Goal: Task Accomplishment & Management: Manage account settings

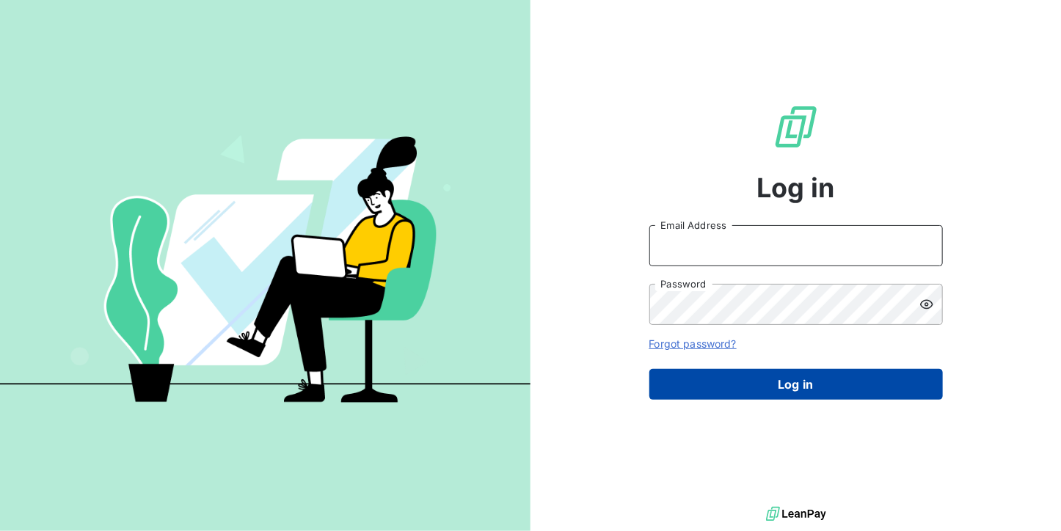
type input "[DOMAIN_NAME][EMAIL_ADDRESS][DOMAIN_NAME]"
click at [886, 384] on button "Log in" at bounding box center [797, 384] width 294 height 31
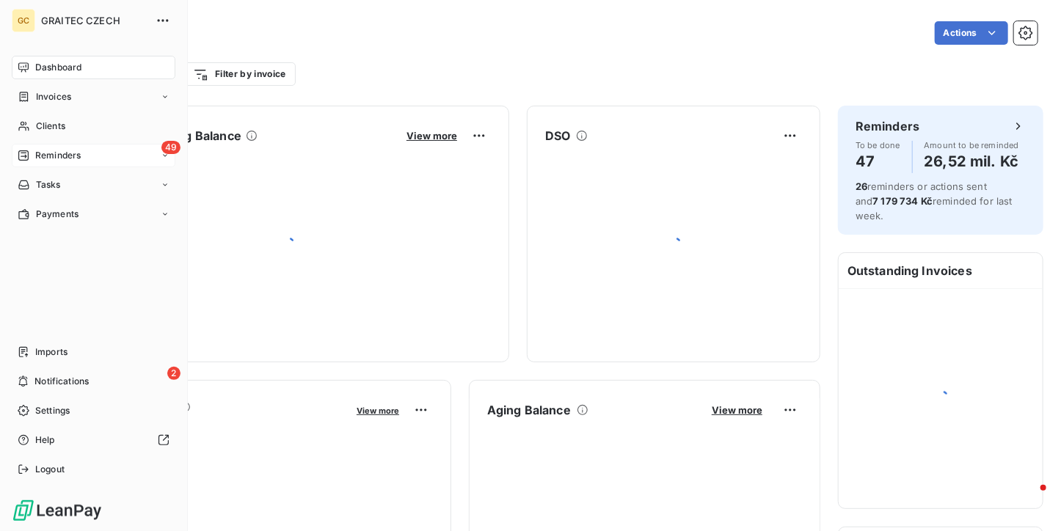
click at [29, 153] on div "Reminders" at bounding box center [49, 155] width 63 height 13
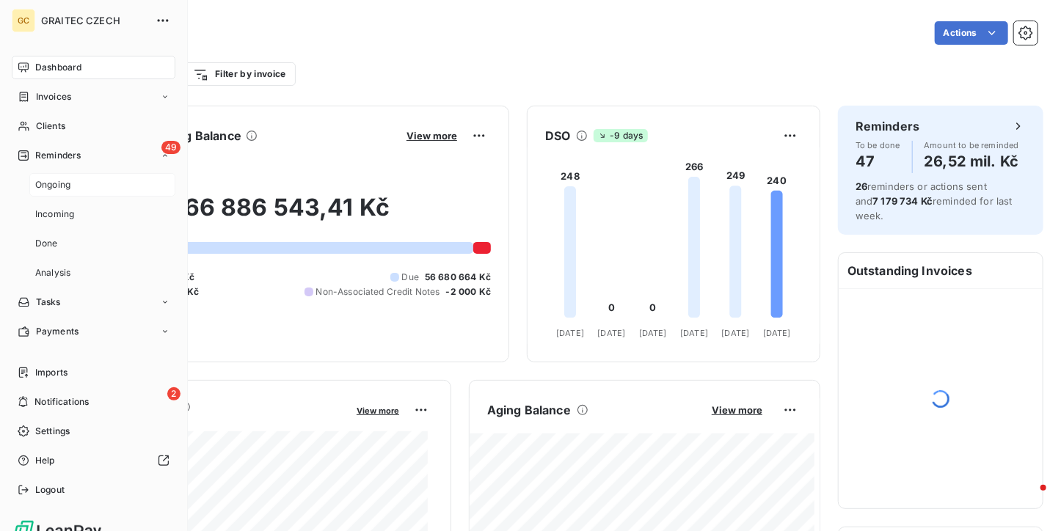
click at [44, 178] on span "Ongoing" at bounding box center [52, 184] width 35 height 13
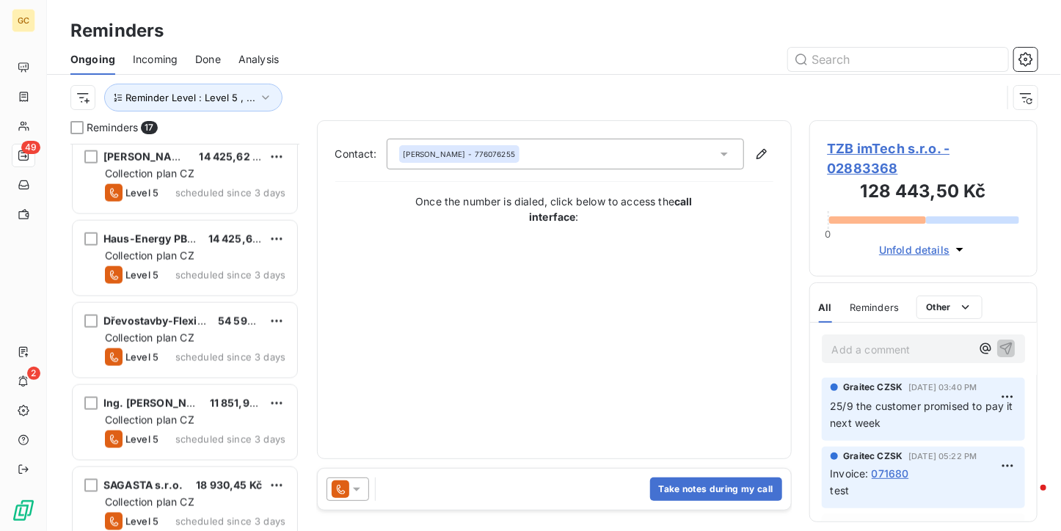
scroll to position [1010, 0]
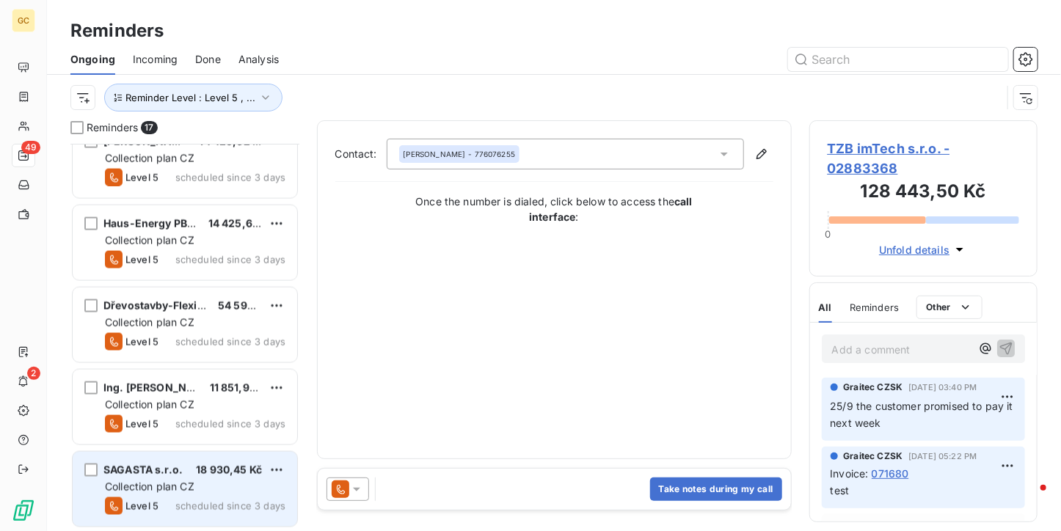
click at [182, 492] on div "Collection plan CZ" at bounding box center [195, 487] width 181 height 15
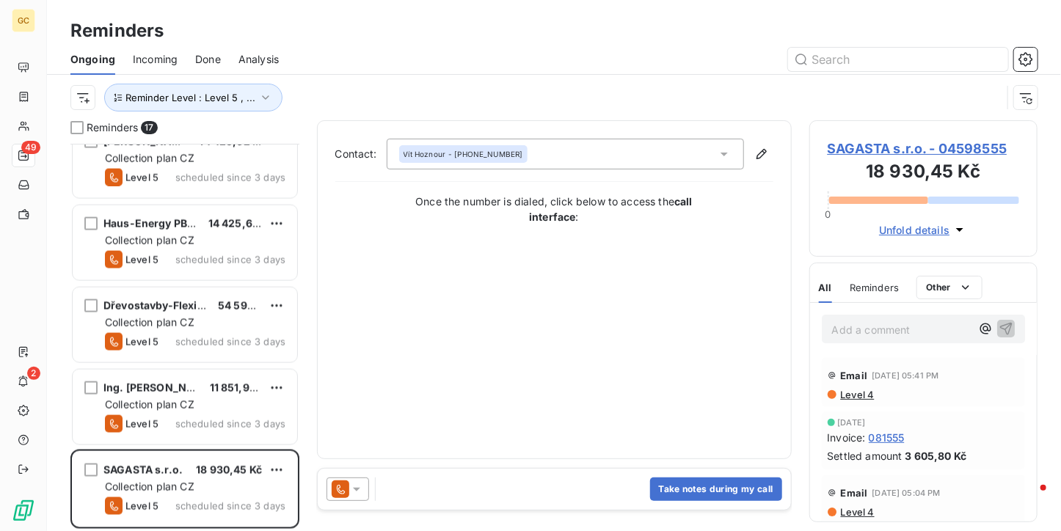
click at [845, 143] on span "SAGASTA s.r.o. - 04598555" at bounding box center [924, 149] width 192 height 20
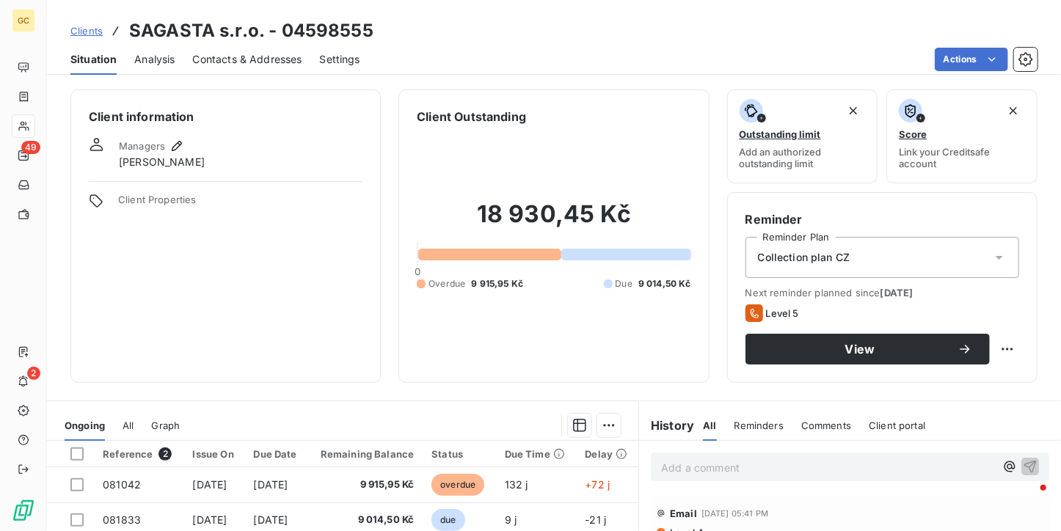
scroll to position [147, 0]
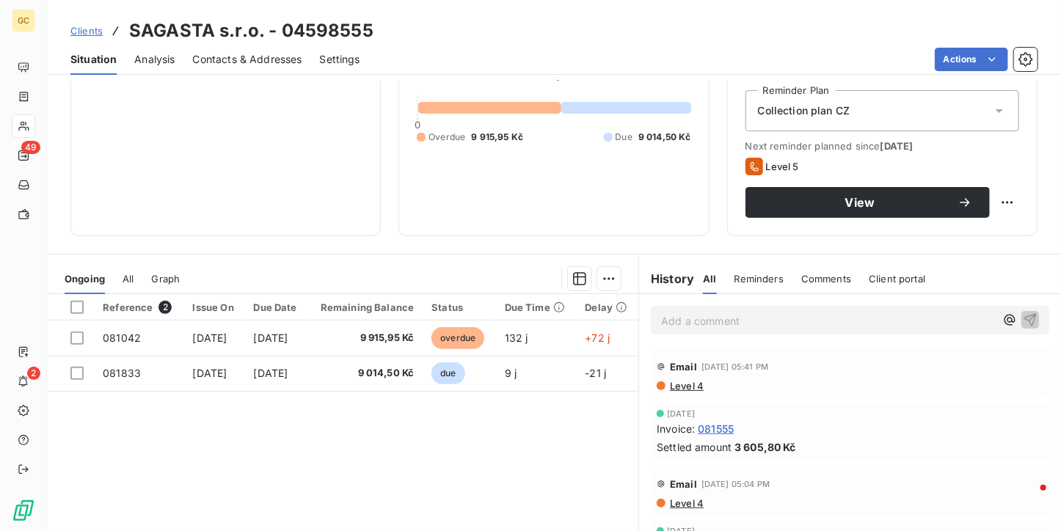
click at [236, 73] on div "Contacts & Addresses" at bounding box center [247, 59] width 109 height 31
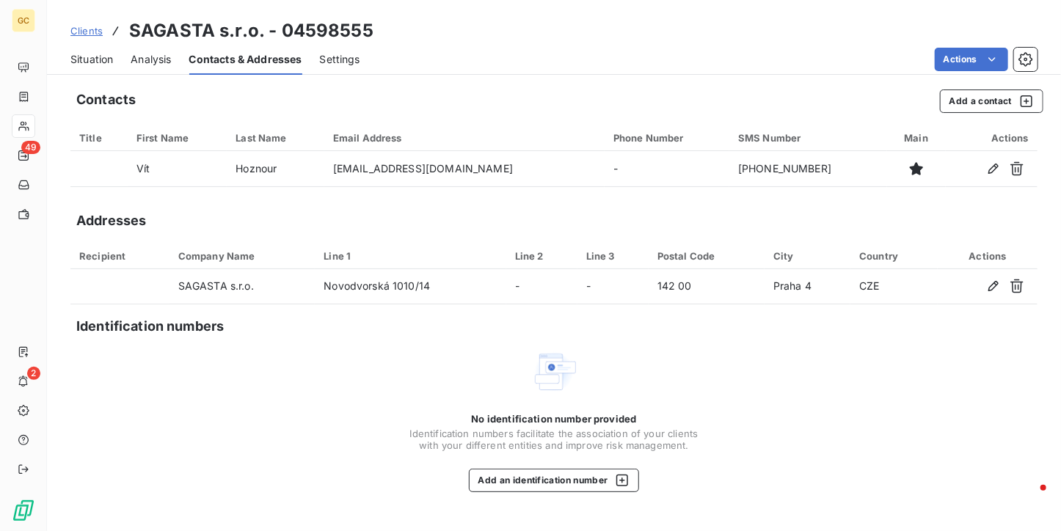
click at [112, 64] on span "Situation" at bounding box center [91, 59] width 43 height 15
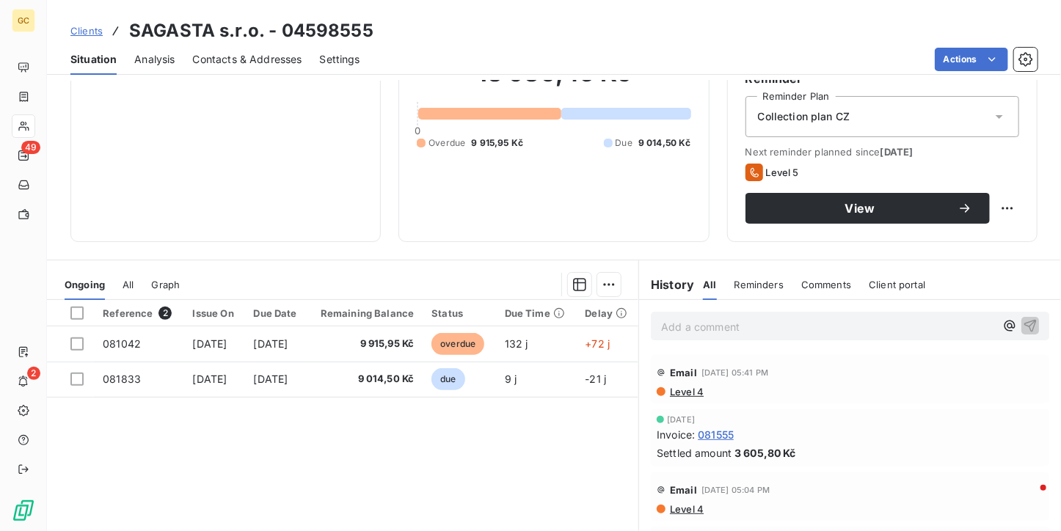
scroll to position [220, 0]
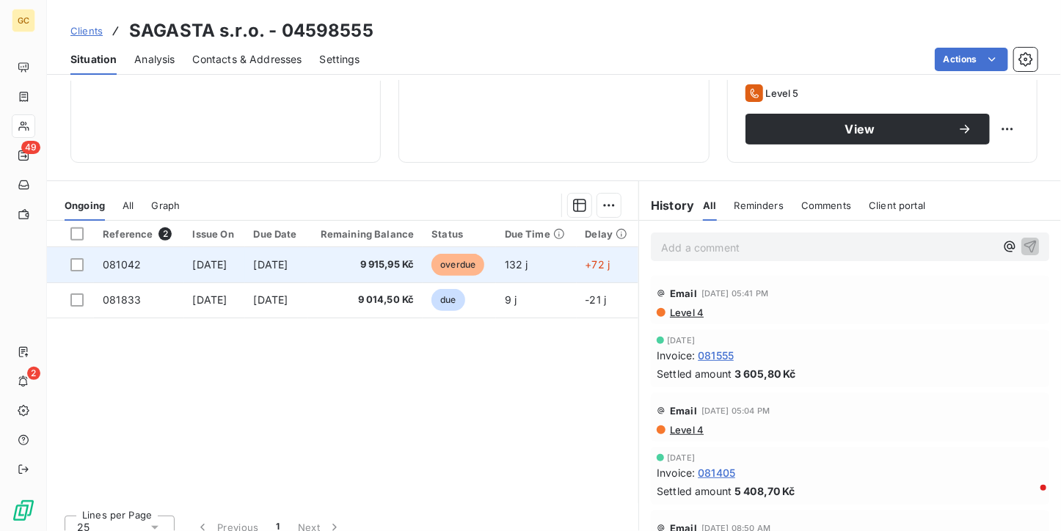
click at [288, 269] on span "[DATE]" at bounding box center [271, 264] width 34 height 12
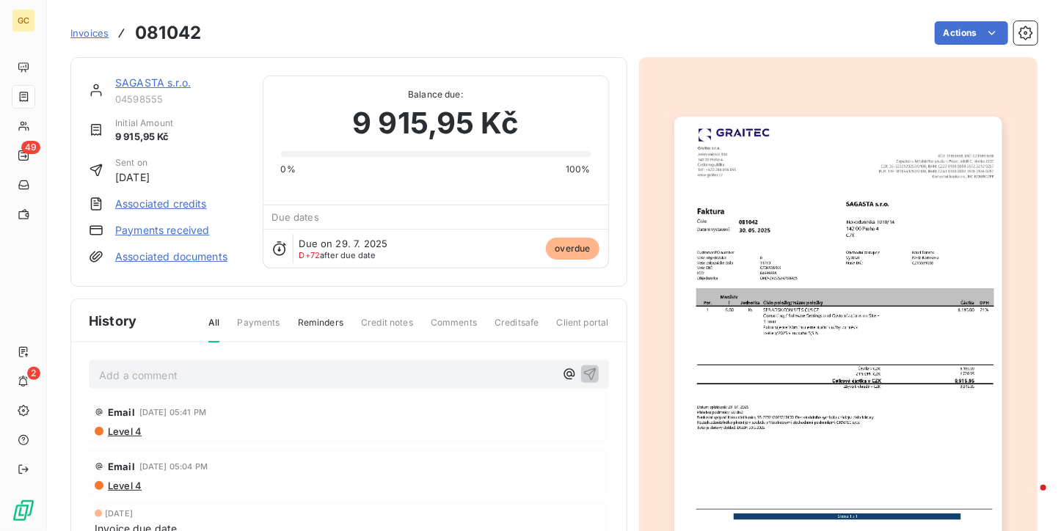
click at [170, 87] on link "SAGASTA s.r.o." at bounding box center [153, 82] width 76 height 12
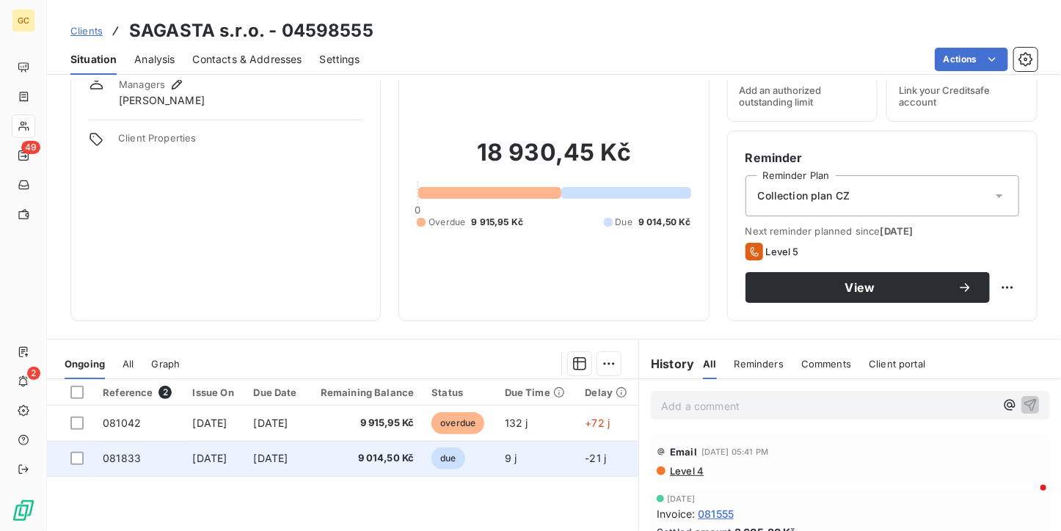
scroll to position [147, 0]
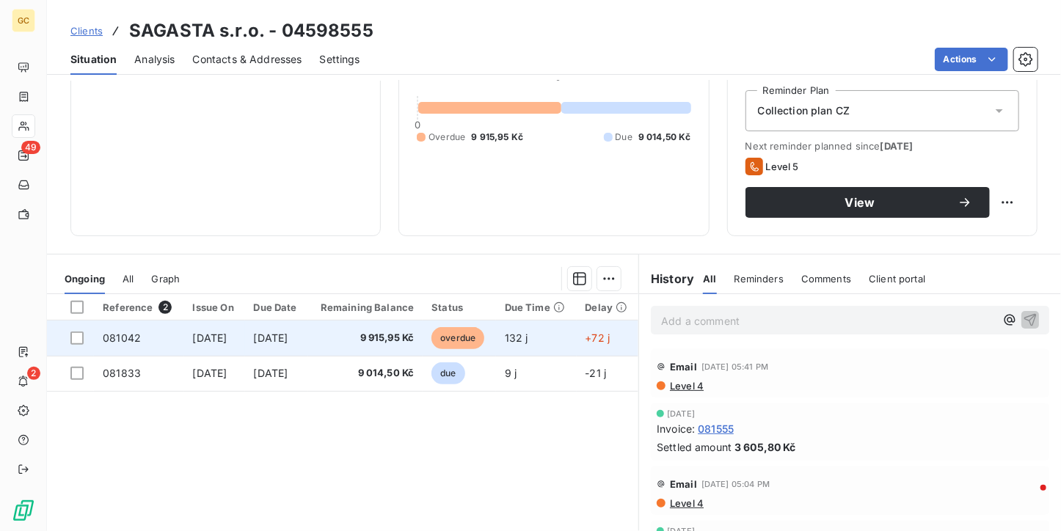
click at [301, 346] on td "[DATE]" at bounding box center [276, 338] width 63 height 35
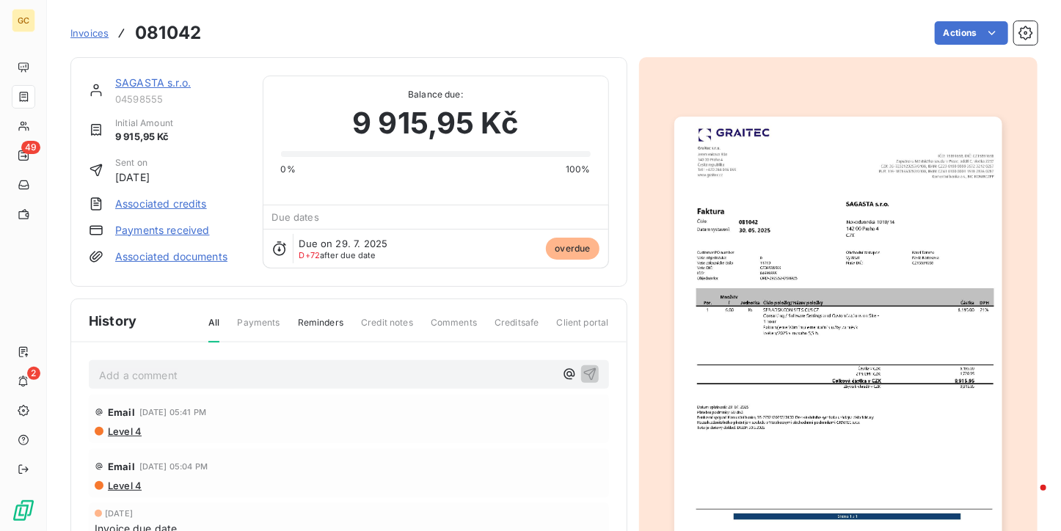
click at [962, 234] on img "button" at bounding box center [839, 348] width 328 height 463
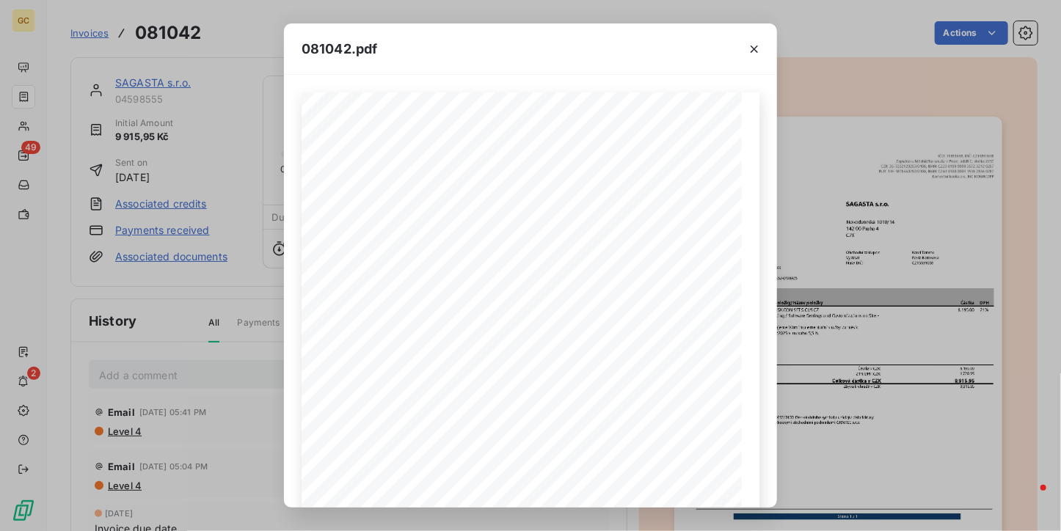
click at [742, 50] on div at bounding box center [755, 48] width 46 height 51
click at [747, 48] on icon "button" at bounding box center [754, 49] width 15 height 15
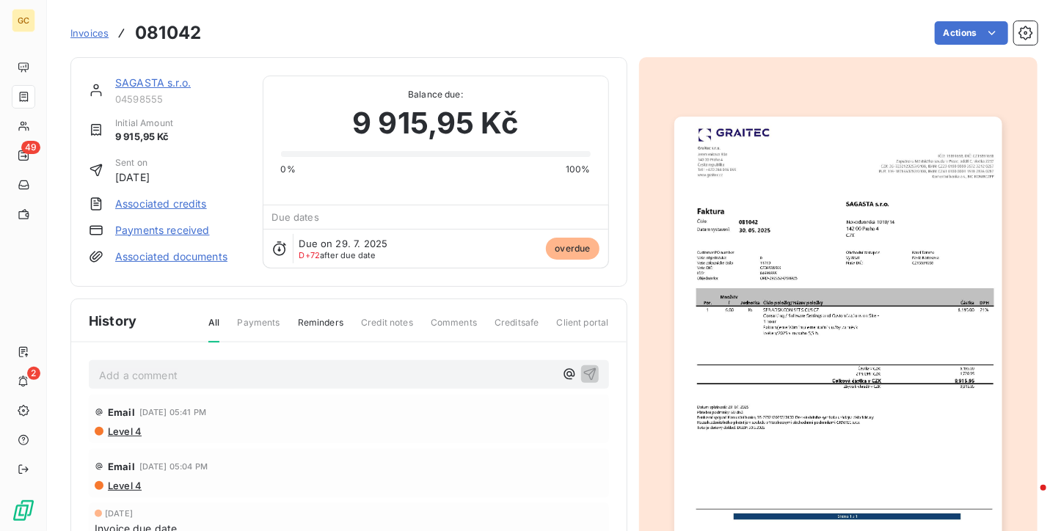
scroll to position [73, 0]
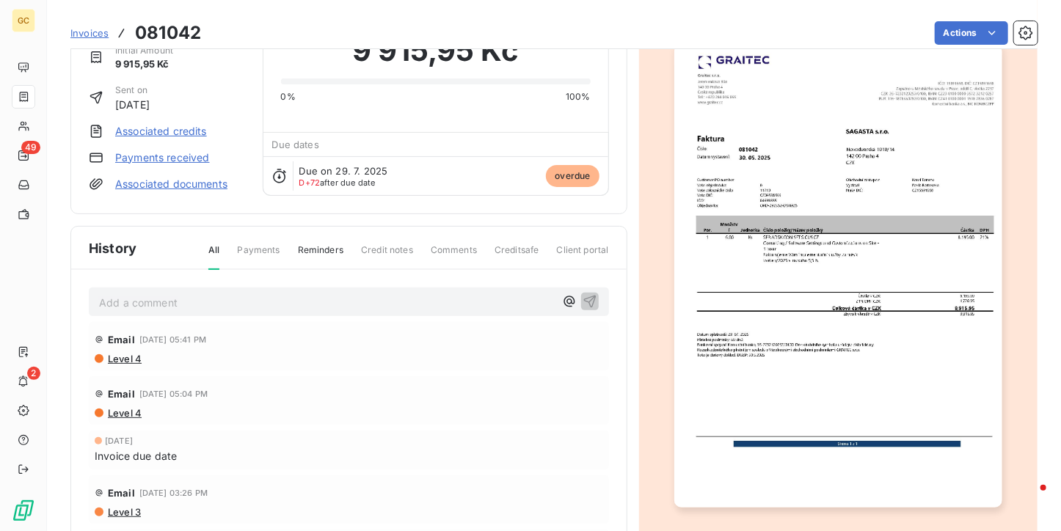
click at [255, 306] on p "Add a comment ﻿" at bounding box center [327, 303] width 456 height 18
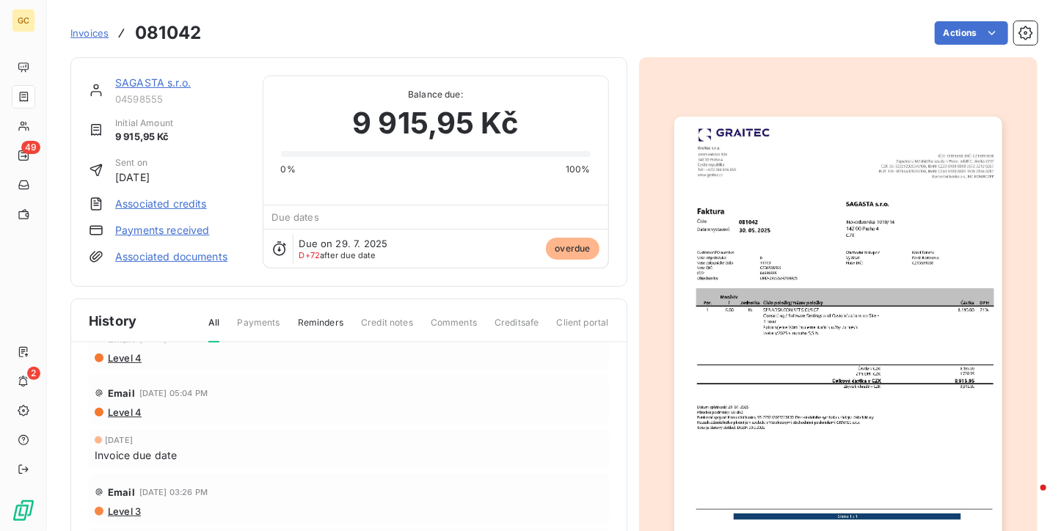
scroll to position [0, 0]
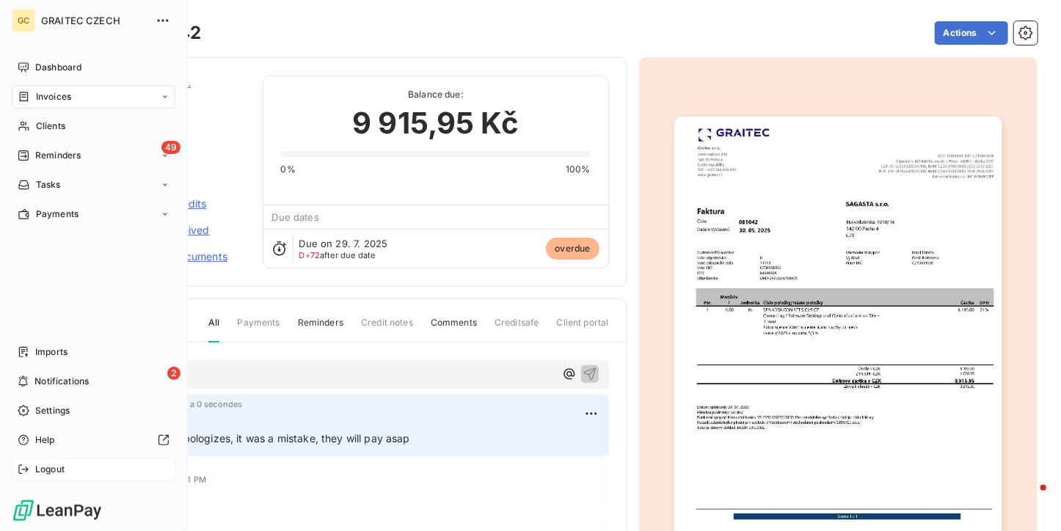
click at [50, 469] on span "Logout" at bounding box center [49, 469] width 29 height 13
